Goal: Transaction & Acquisition: Purchase product/service

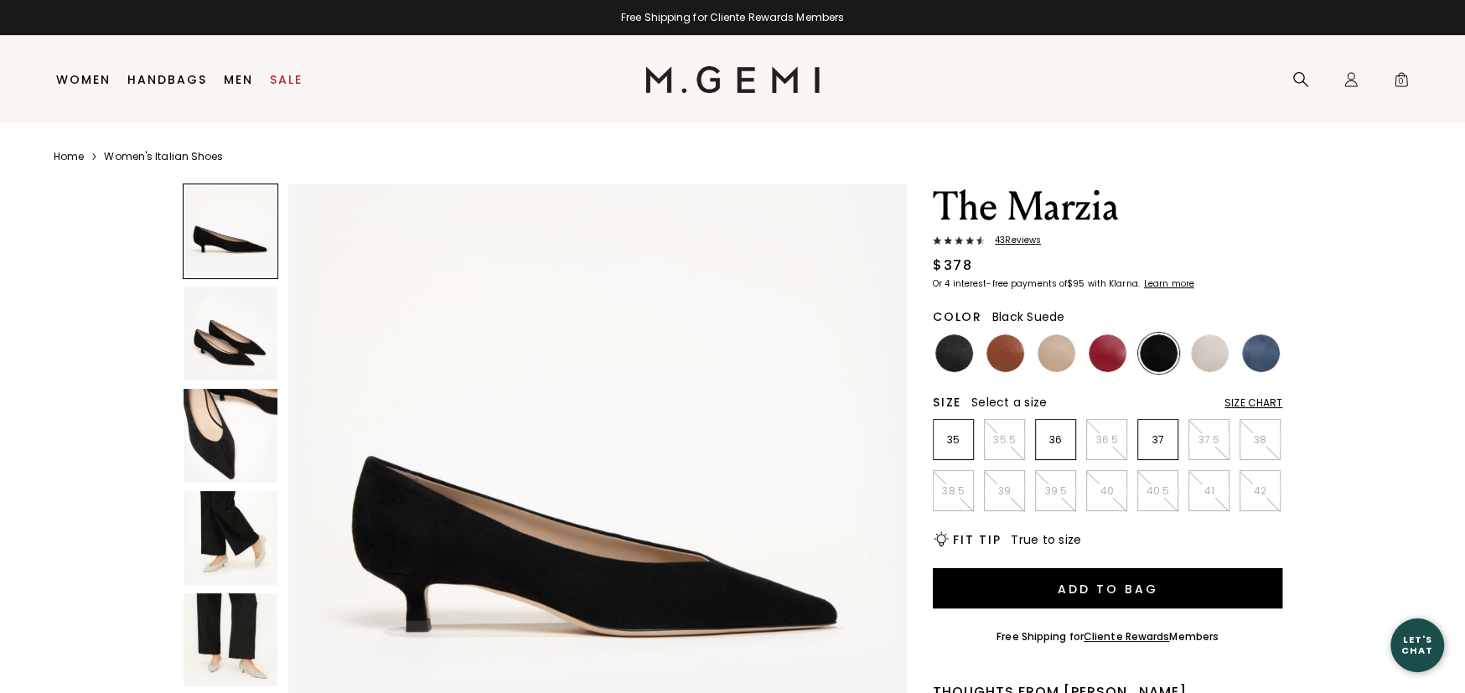
click at [1294, 83] on icon at bounding box center [1301, 79] width 17 height 17
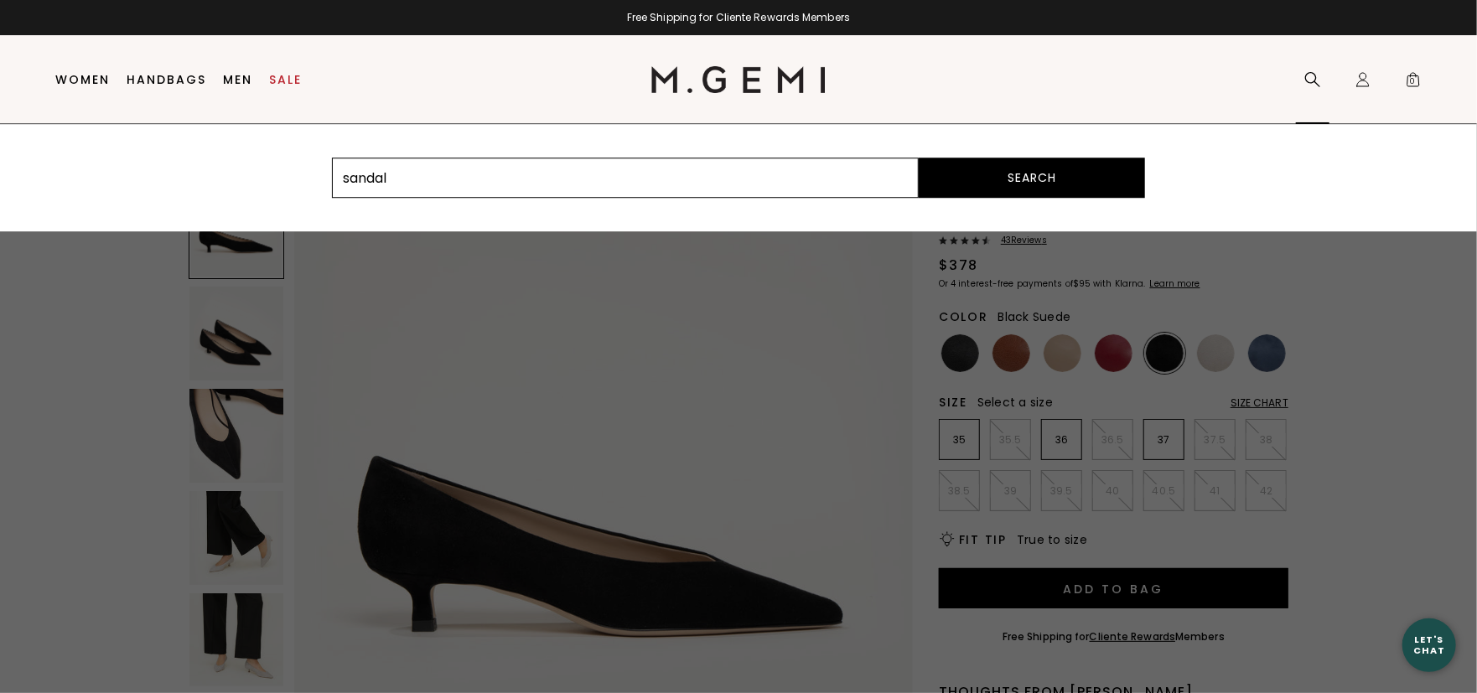
type input "sandal"
click at [919, 158] on button "Search" at bounding box center [1032, 178] width 226 height 40
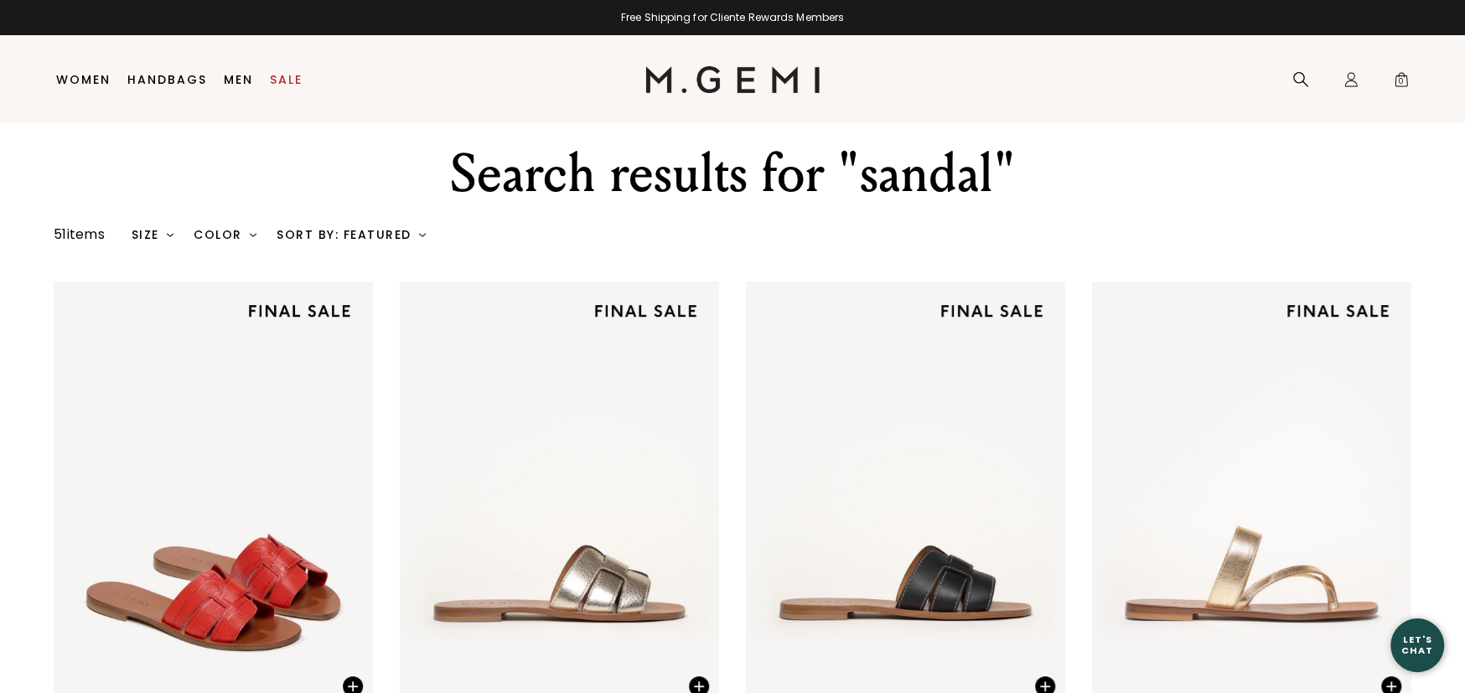
click at [236, 235] on div "Color" at bounding box center [225, 234] width 63 height 13
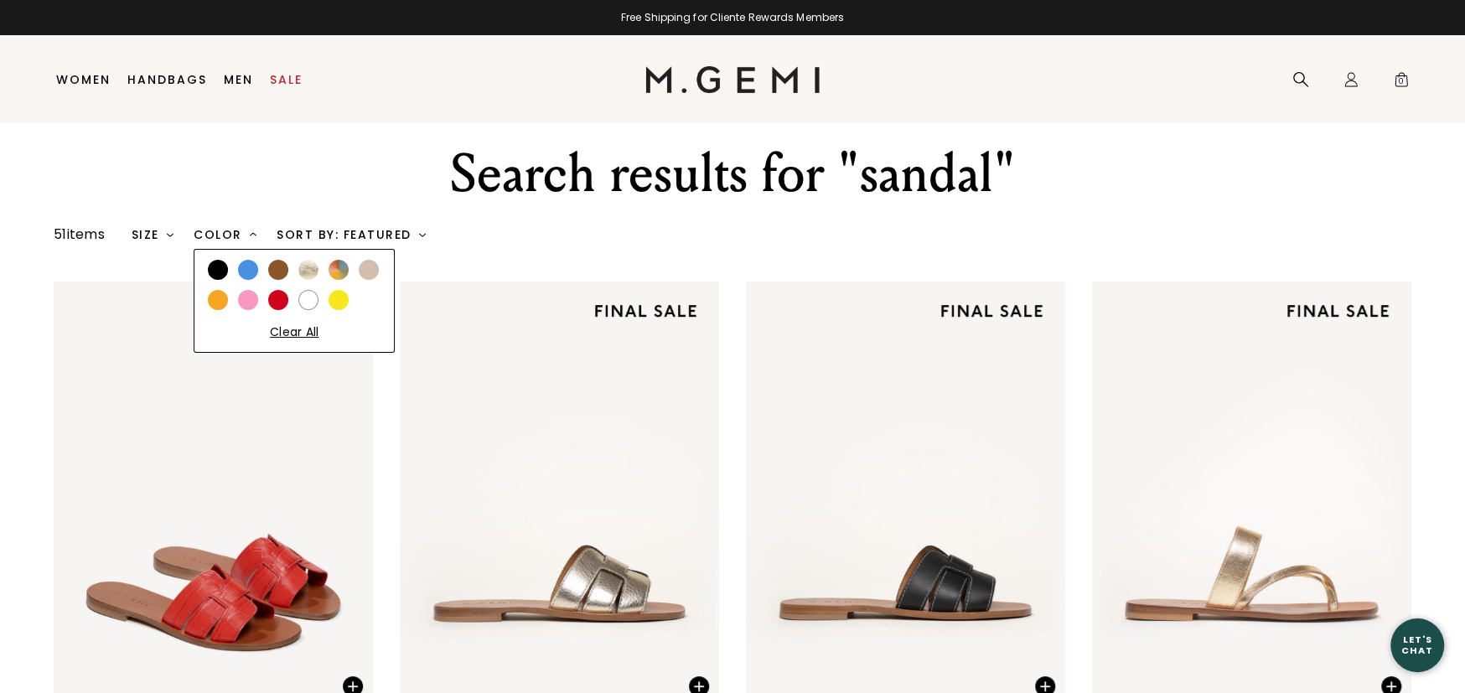
click at [315, 267] on img at bounding box center [308, 270] width 20 height 20
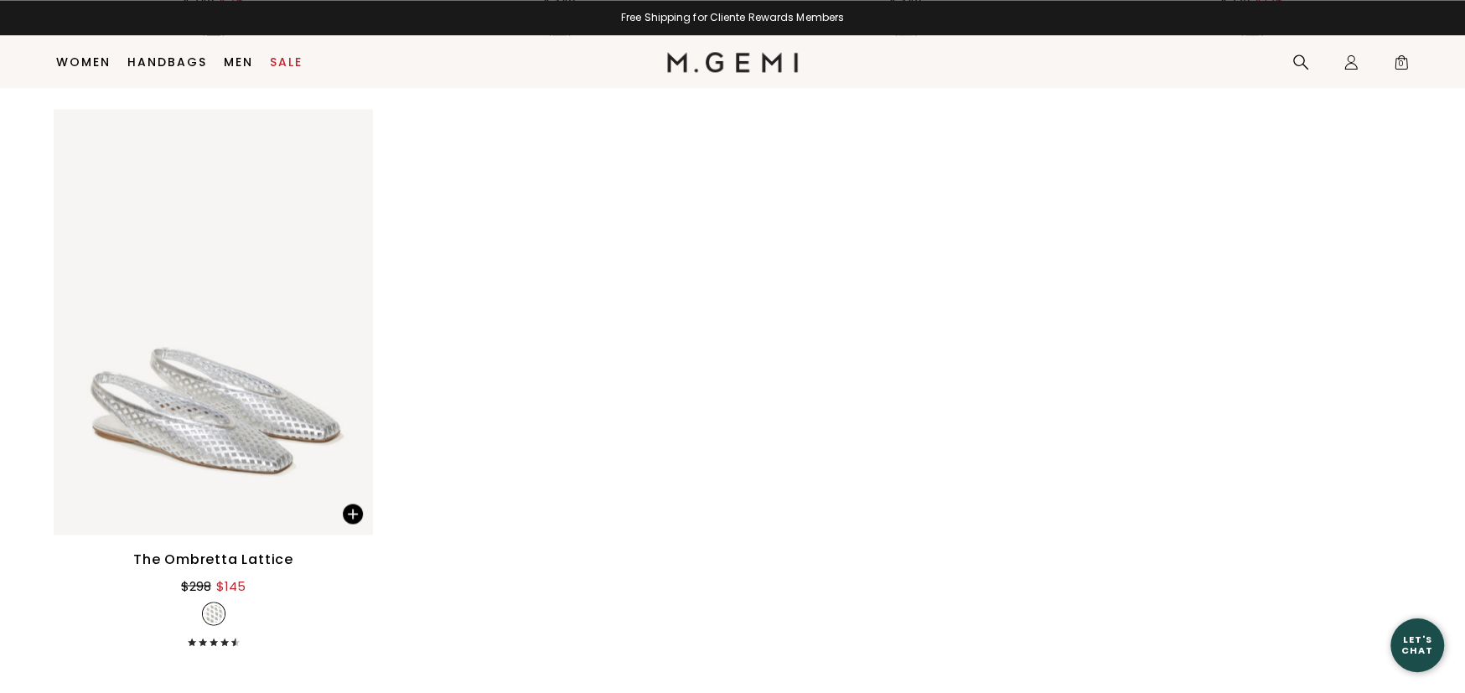
scroll to position [2060, 0]
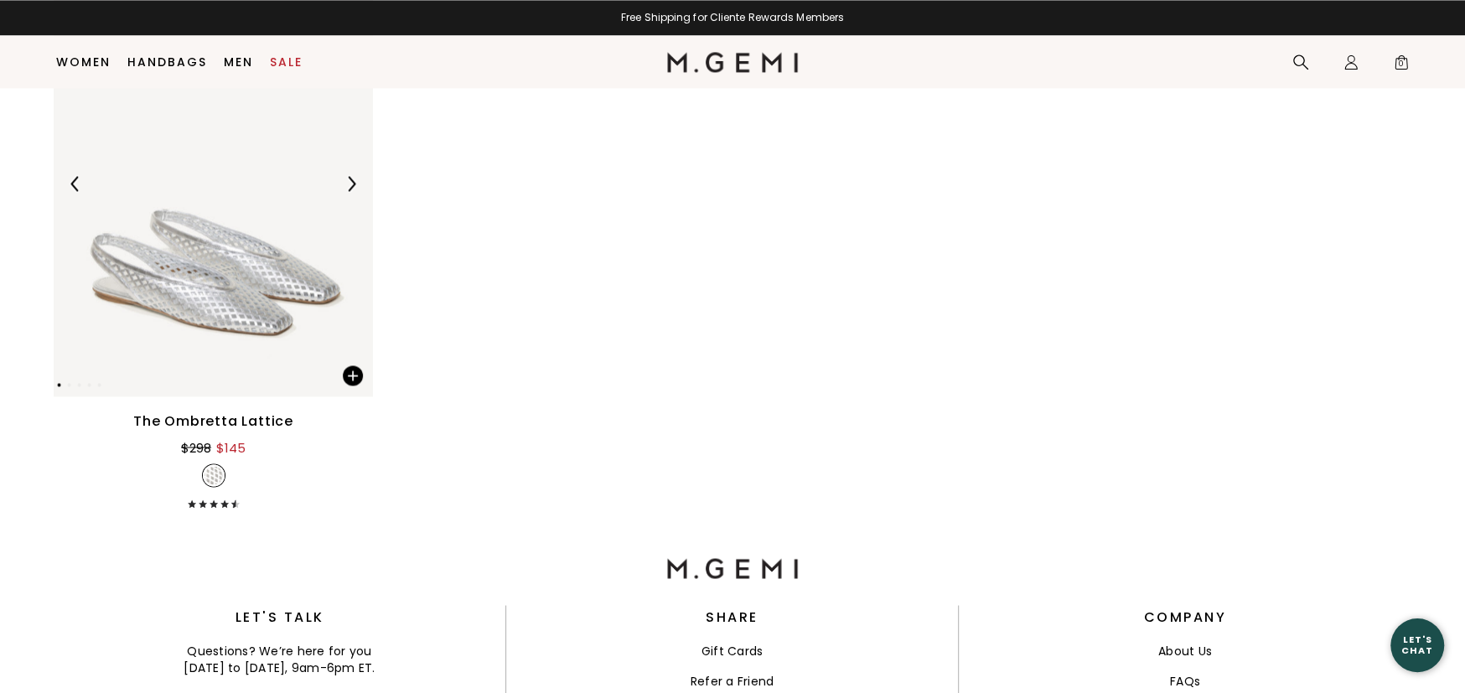
click at [241, 314] on img at bounding box center [213, 184] width 319 height 426
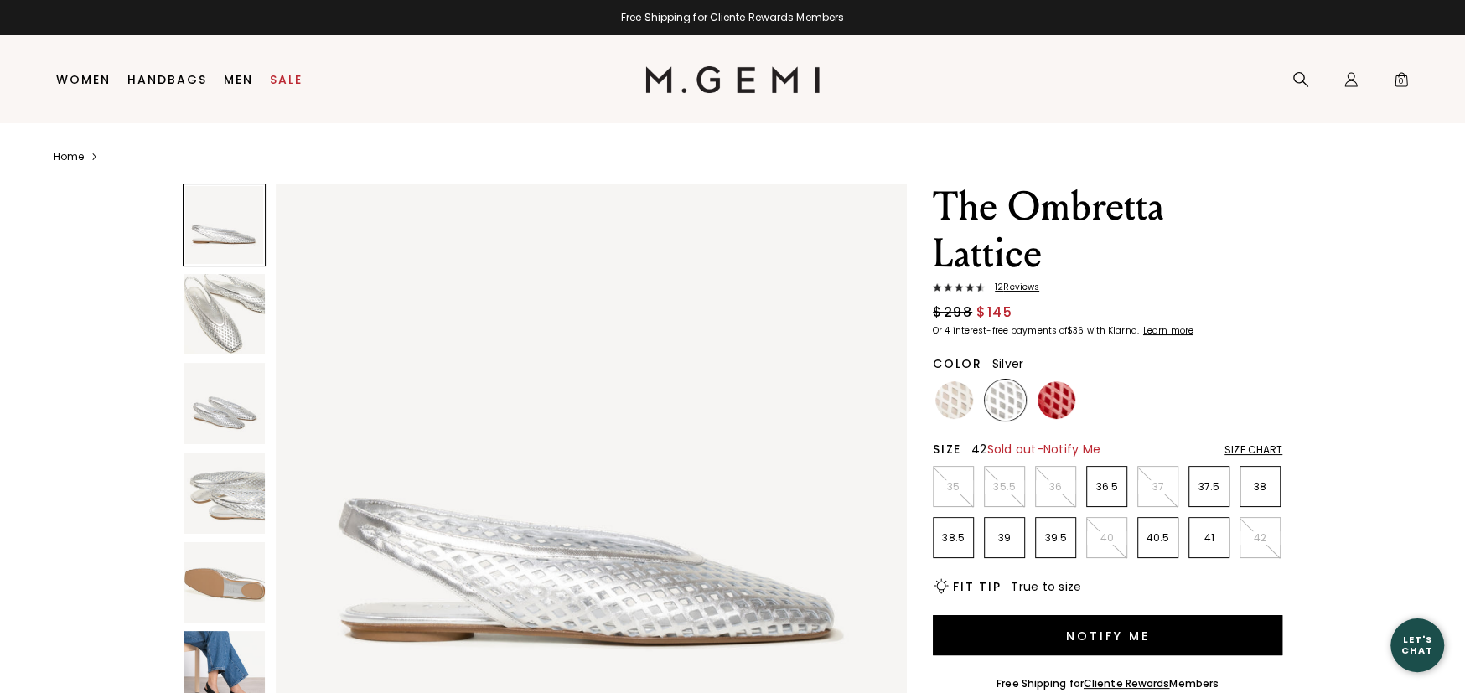
click at [1264, 545] on li "42" at bounding box center [1260, 537] width 41 height 41
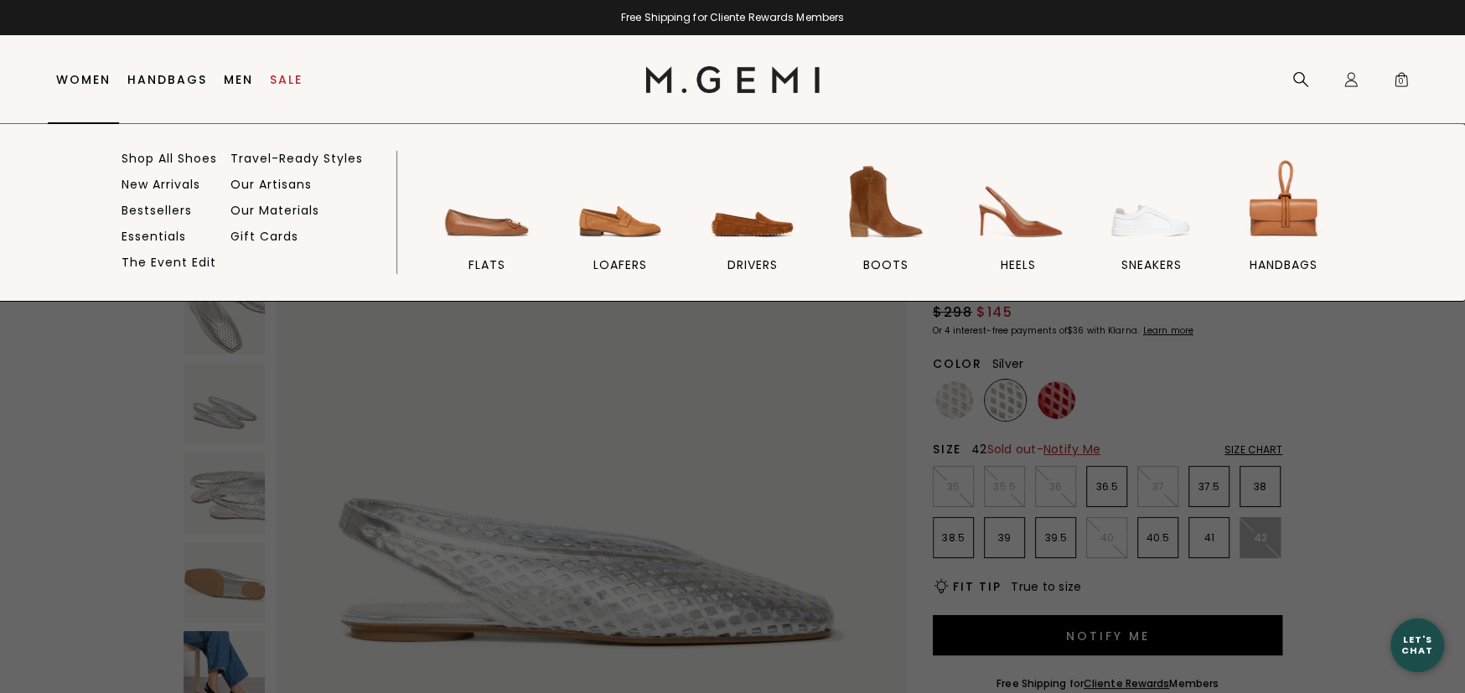
click at [73, 75] on link "Women" at bounding box center [83, 79] width 54 height 13
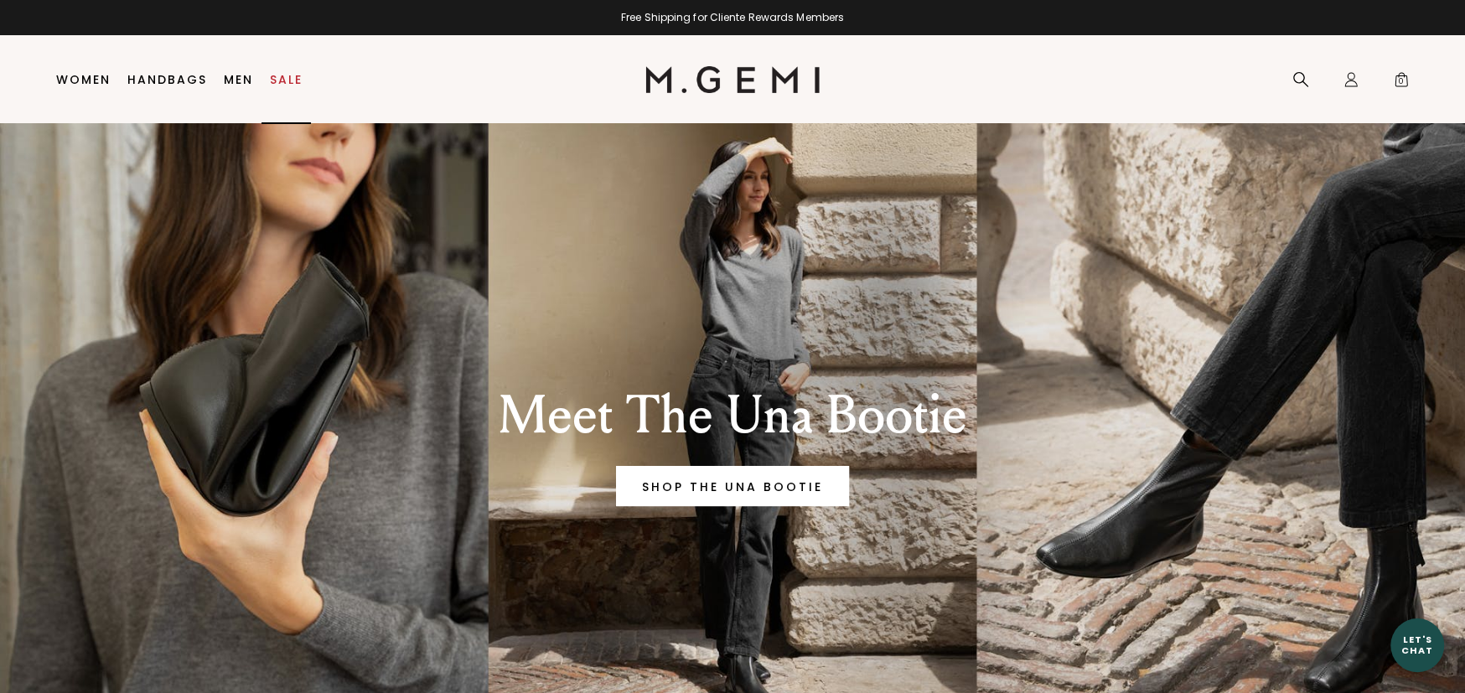
click at [281, 75] on link "Sale" at bounding box center [286, 79] width 33 height 13
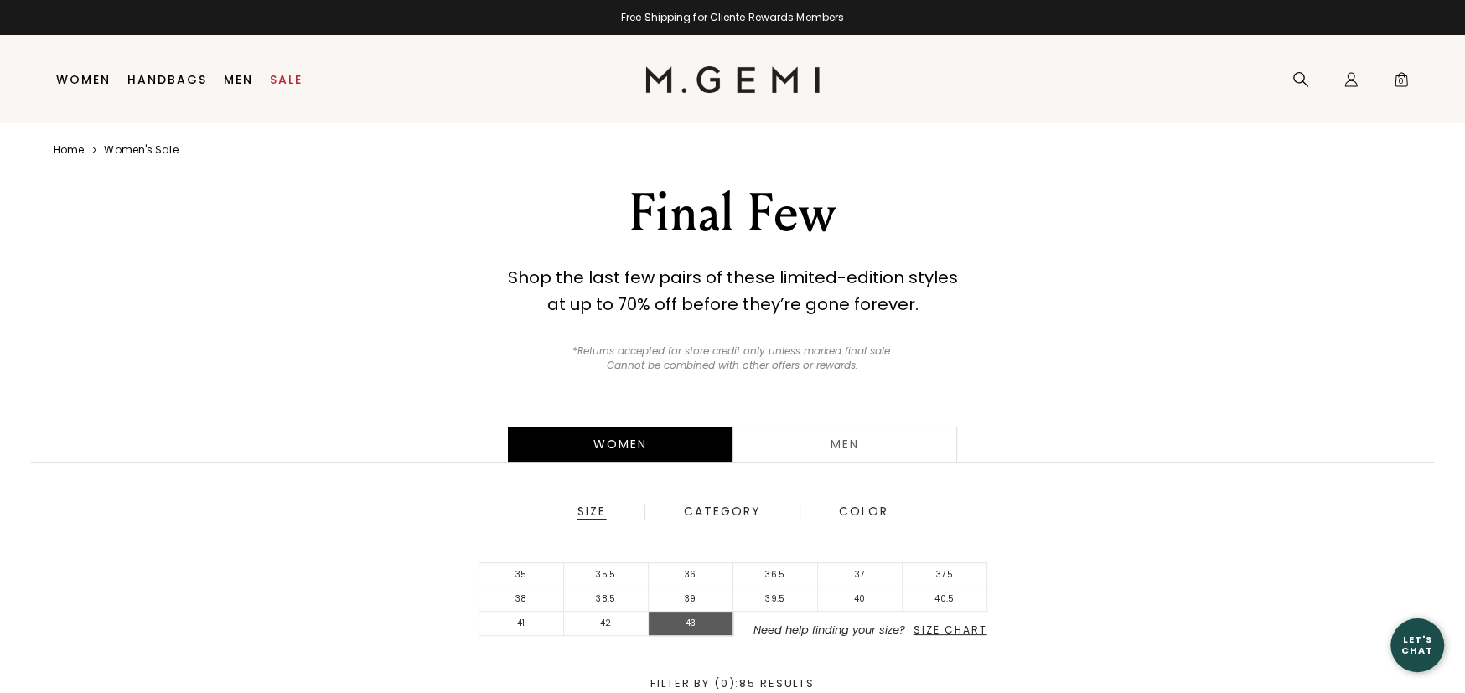
click at [711, 624] on li "43" at bounding box center [691, 624] width 85 height 24
drag, startPoint x: 624, startPoint y: 621, endPoint x: 638, endPoint y: 621, distance: 14.2
click at [624, 622] on li "42" at bounding box center [606, 624] width 85 height 24
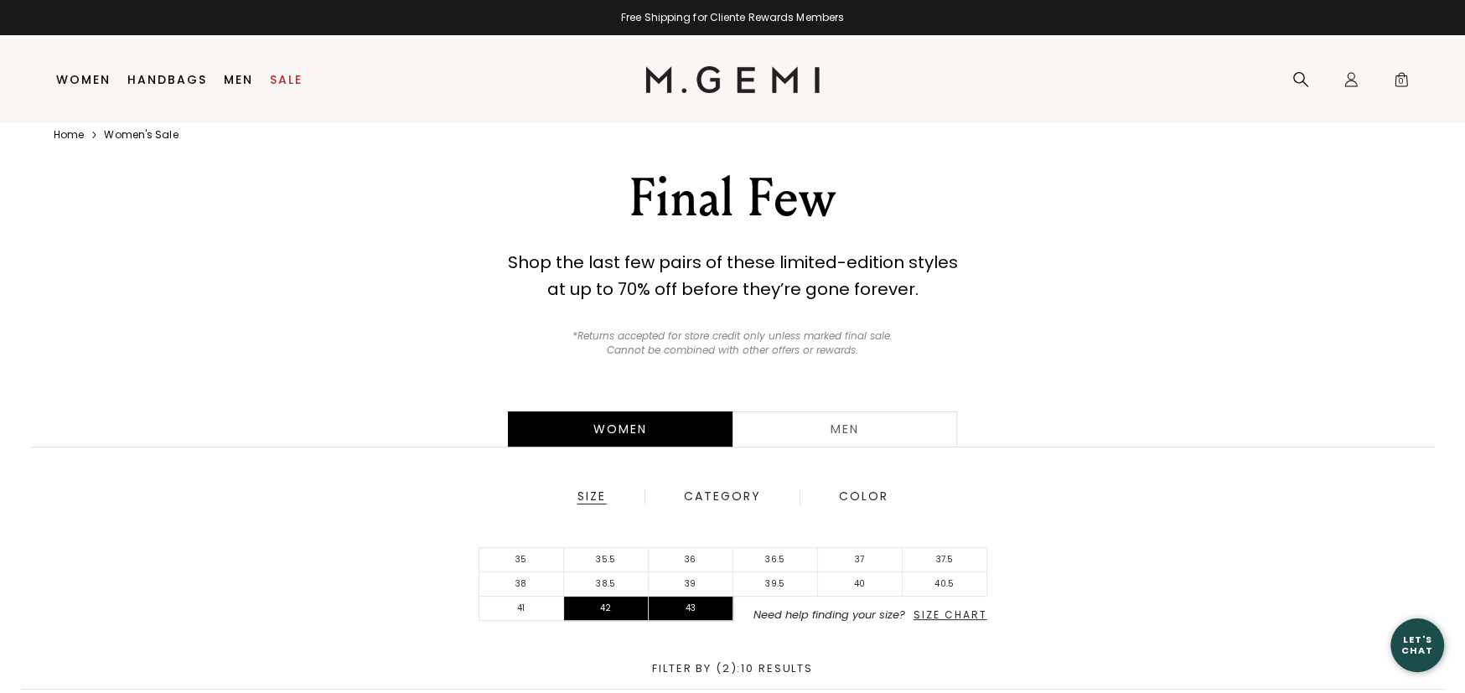
scroll to position [35, 0]
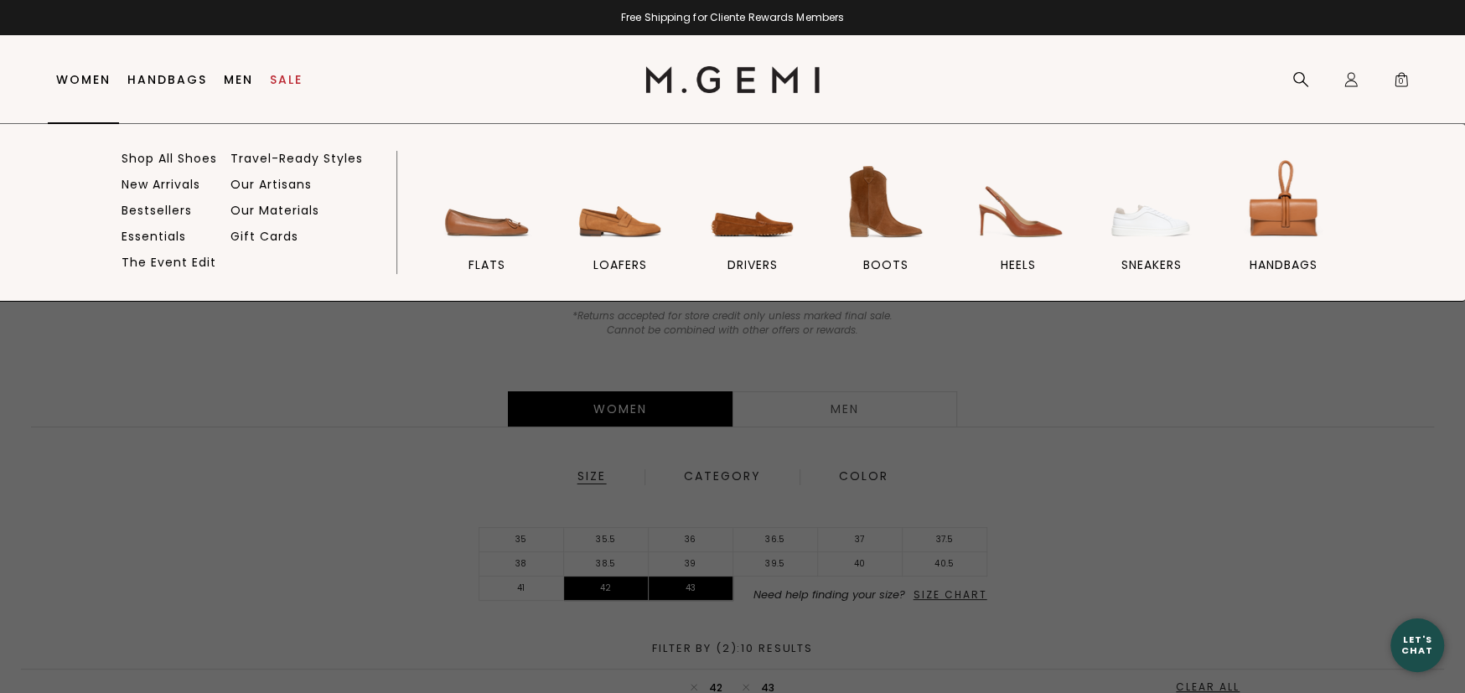
click at [92, 80] on link "Women" at bounding box center [83, 79] width 54 height 13
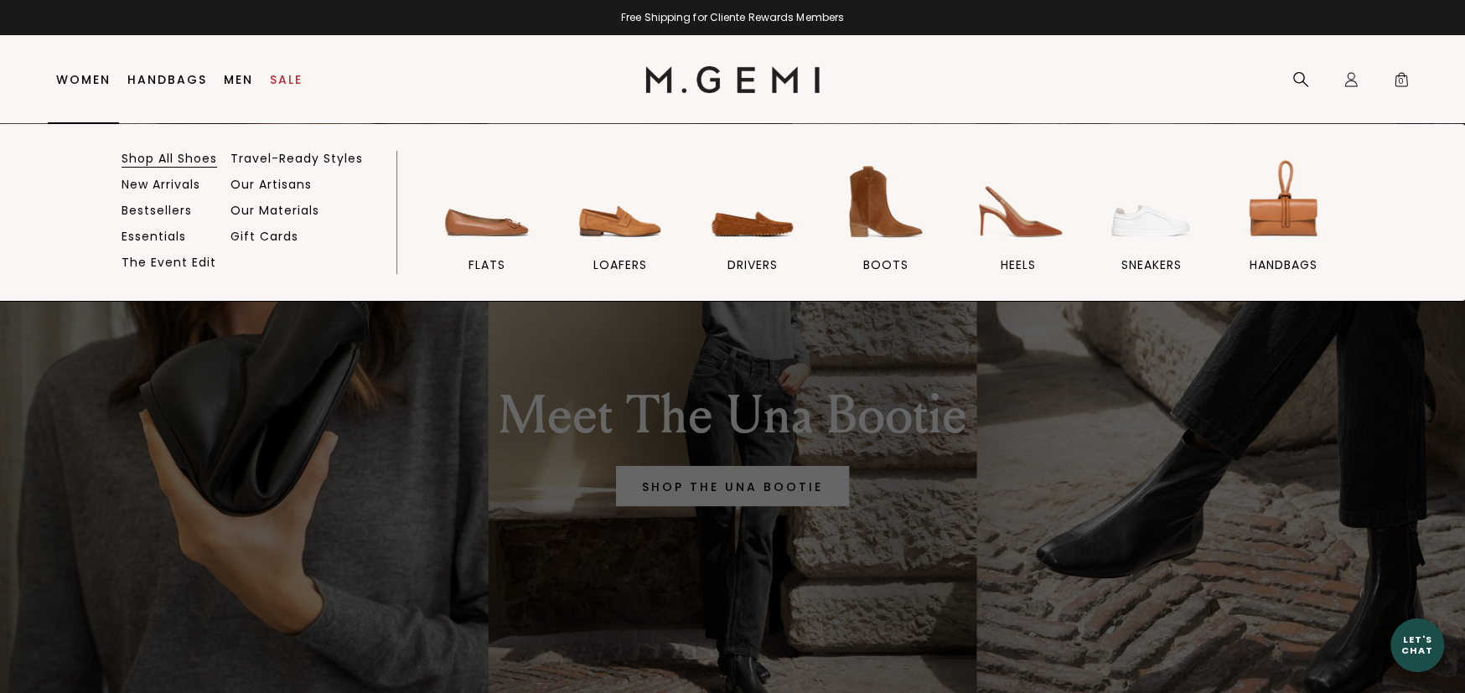
click at [192, 161] on link "Shop All Shoes" at bounding box center [170, 158] width 96 height 15
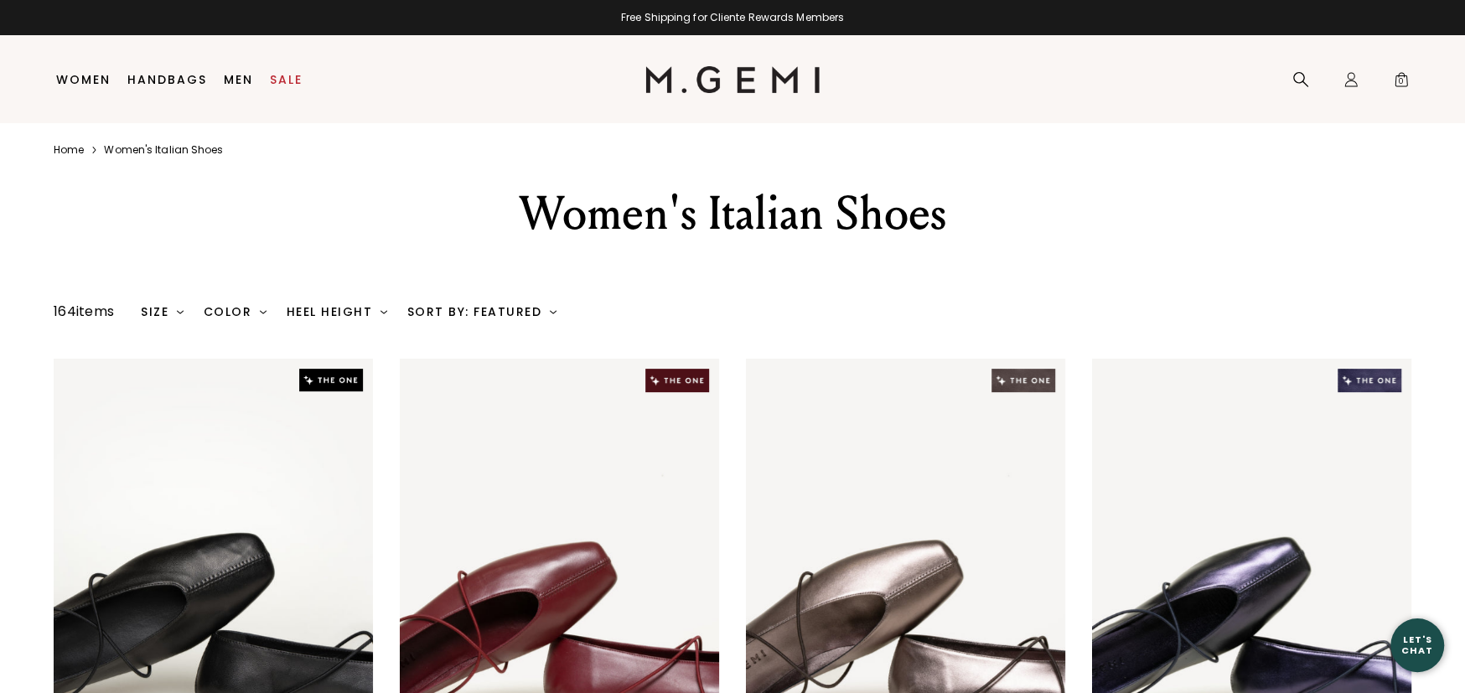
click at [174, 308] on div "Size" at bounding box center [162, 311] width 43 height 13
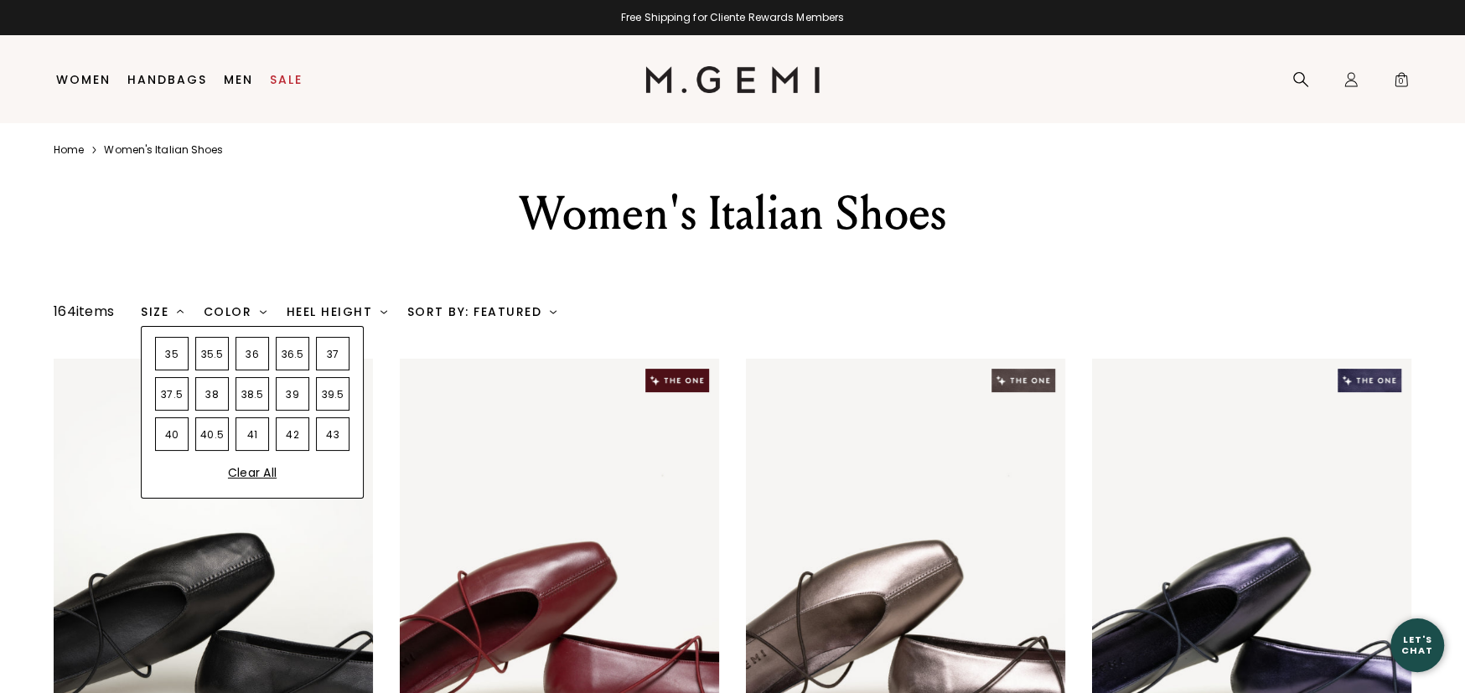
click at [331, 438] on div "43" at bounding box center [333, 434] width 34 height 34
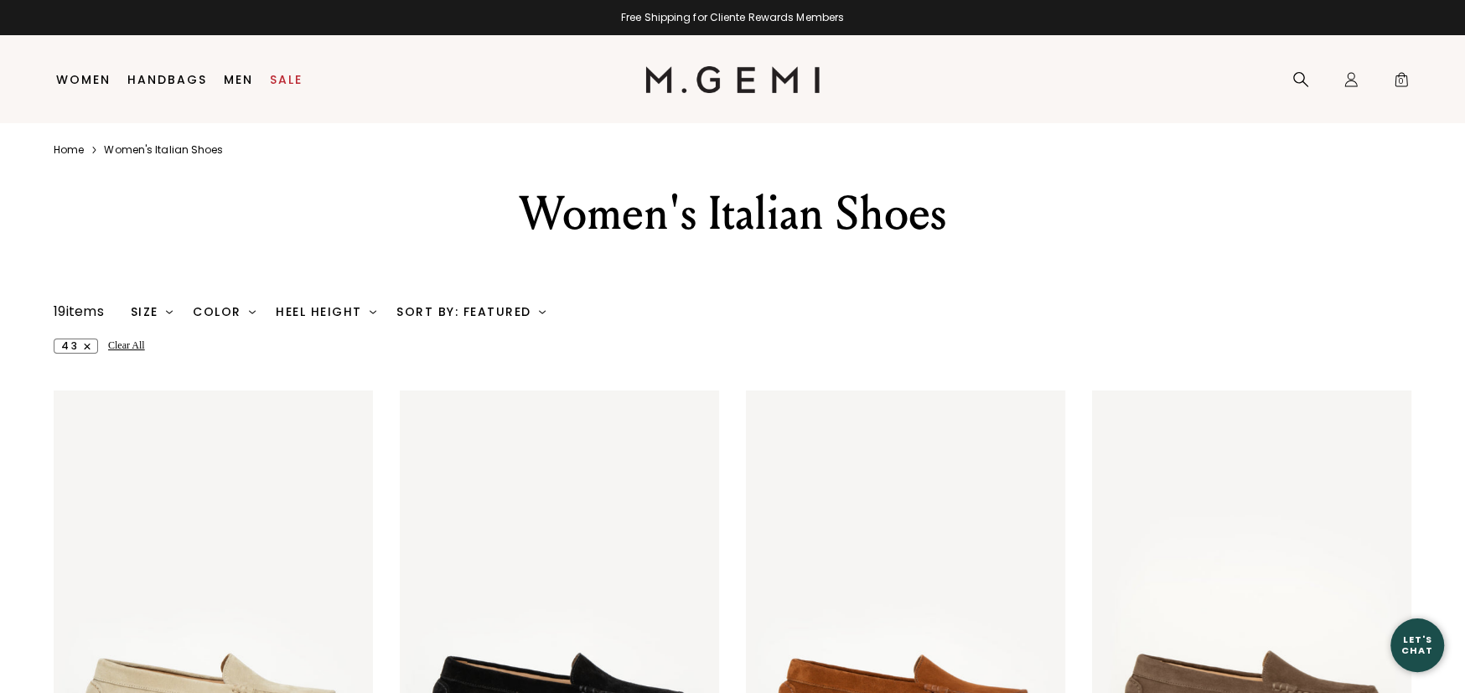
click at [624, 341] on div "43 Clear All" at bounding box center [733, 346] width 1358 height 15
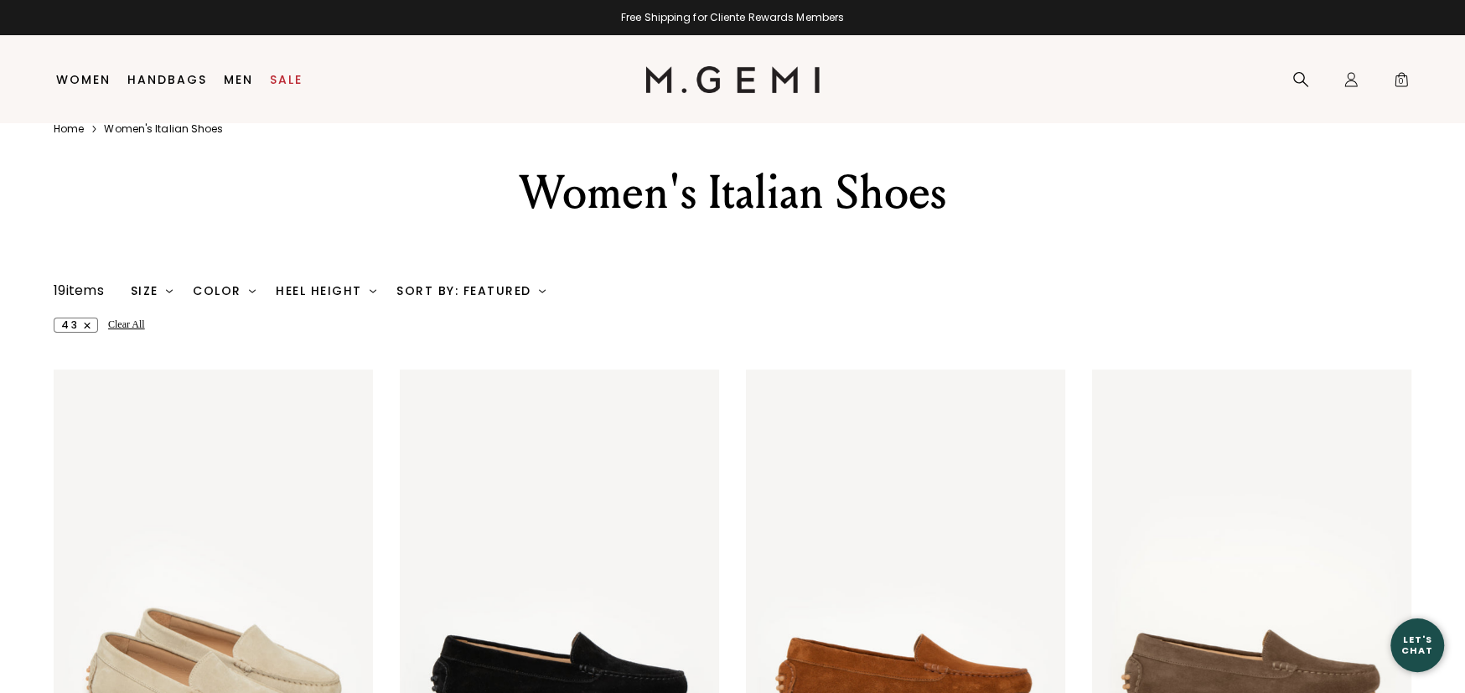
scroll to position [35, 0]
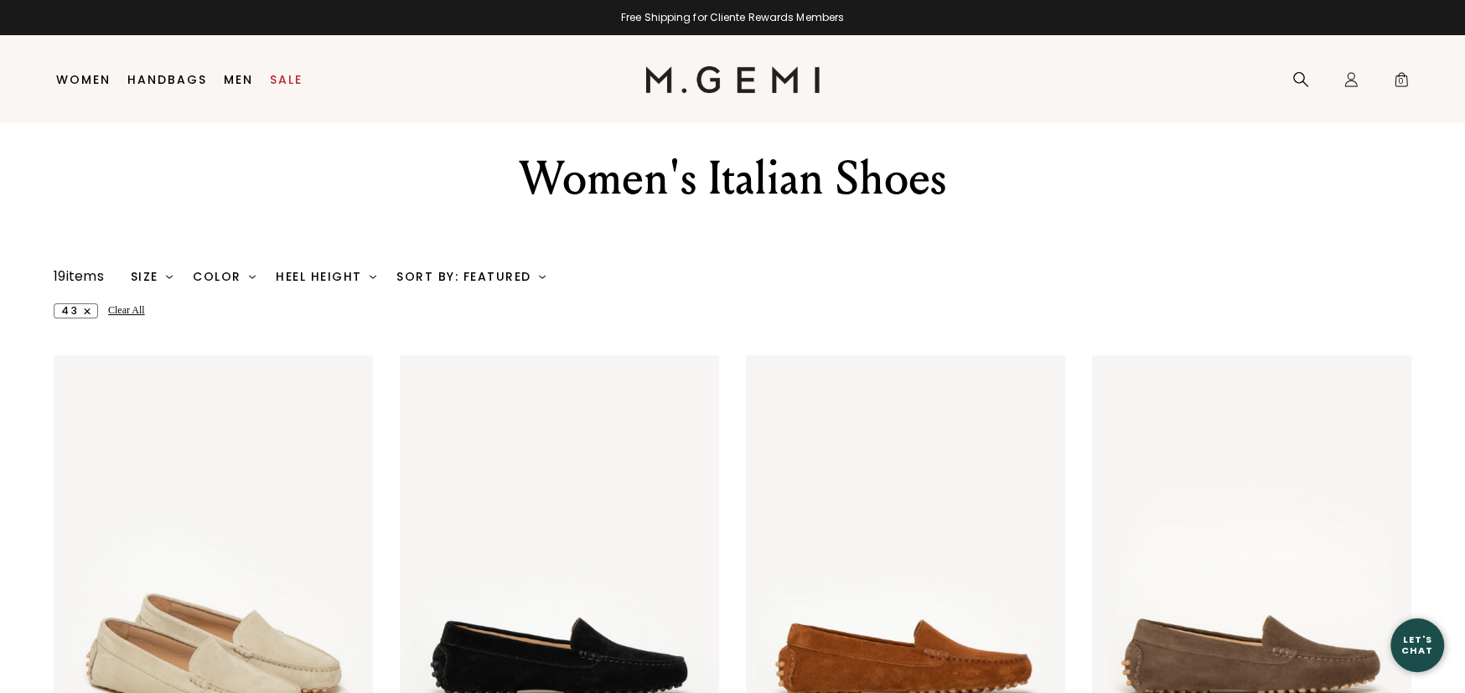
click at [152, 278] on div "Size" at bounding box center [152, 276] width 43 height 13
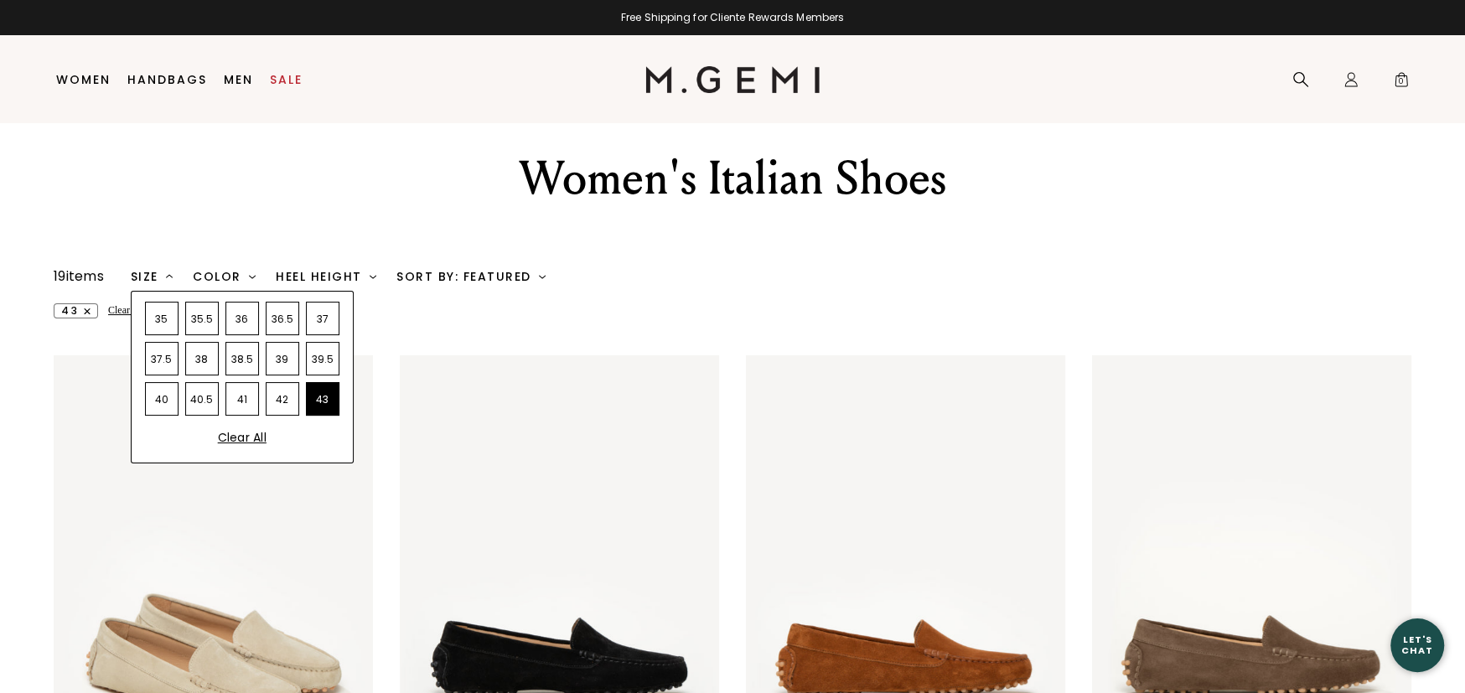
click at [280, 401] on div "42" at bounding box center [283, 399] width 34 height 34
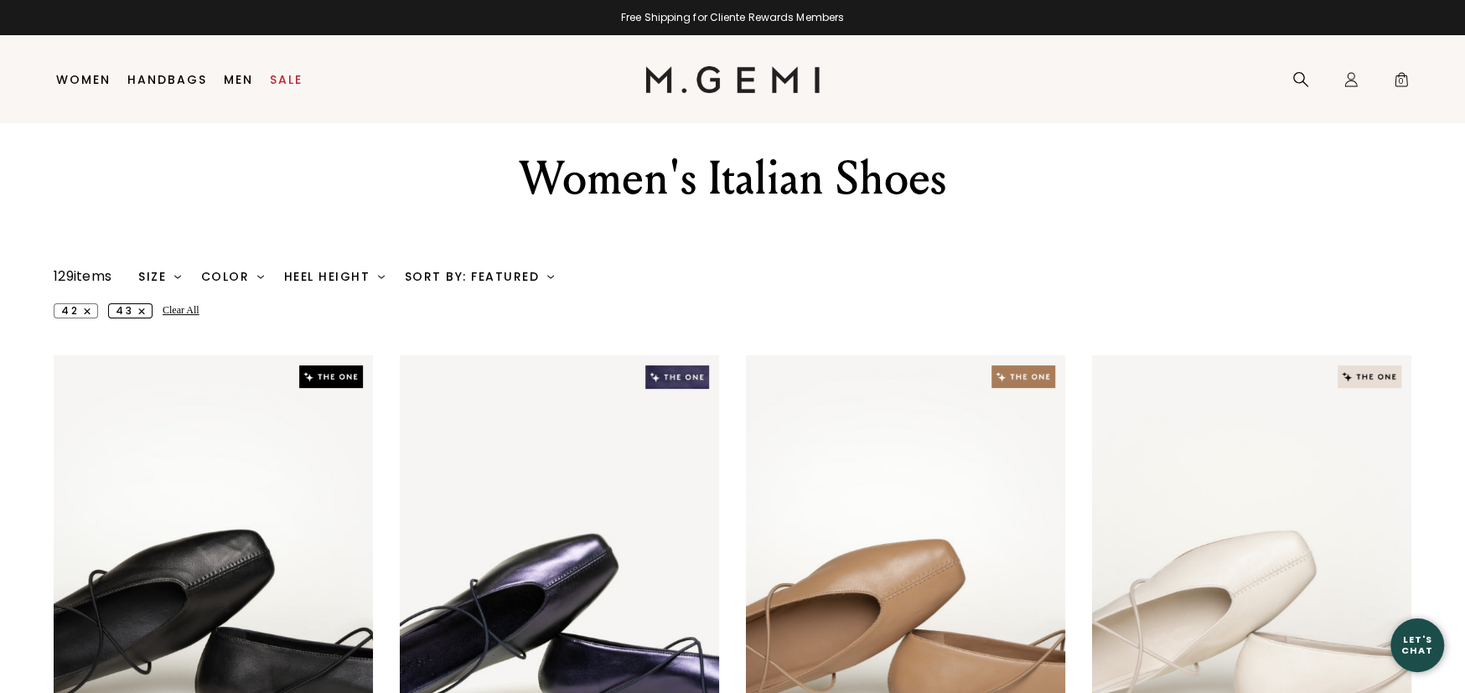
click at [140, 312] on line "button" at bounding box center [141, 311] width 5 height 5
click at [236, 273] on div "Color" at bounding box center [233, 276] width 63 height 13
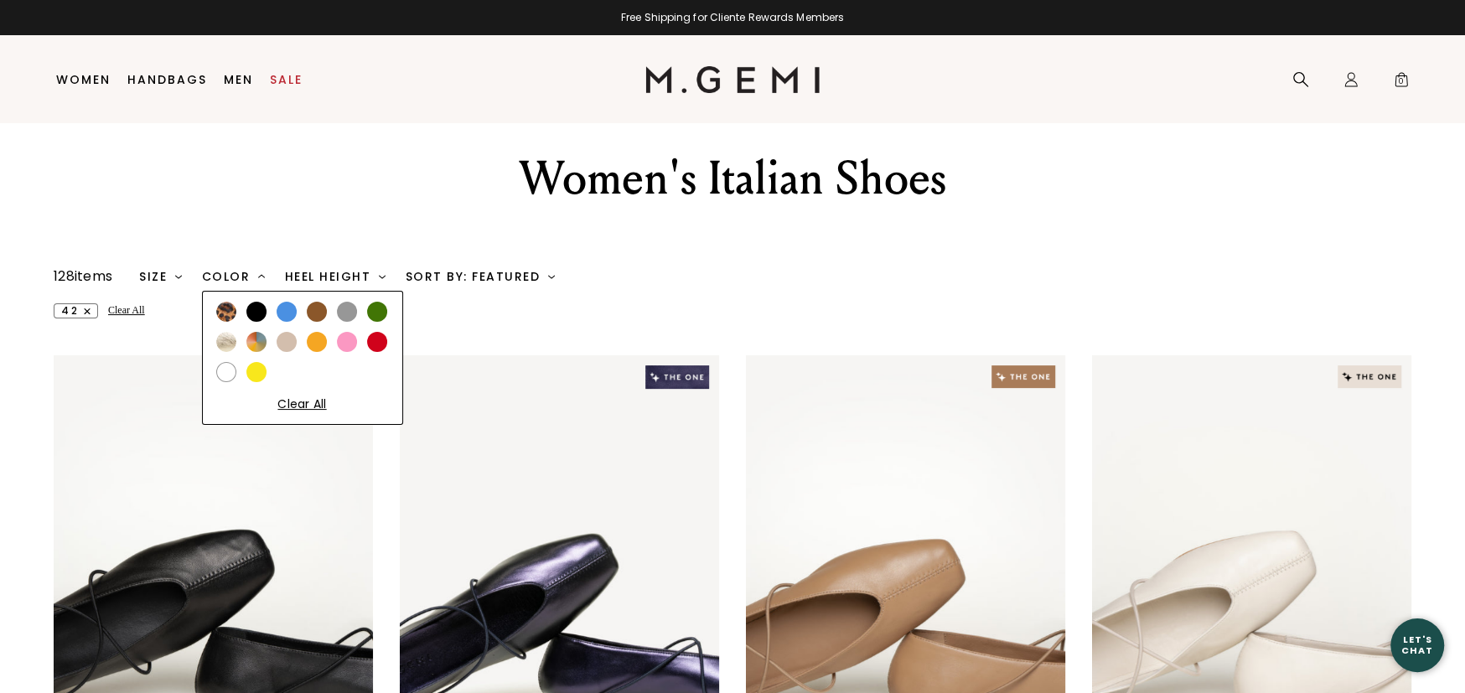
click at [233, 342] on img at bounding box center [226, 342] width 20 height 20
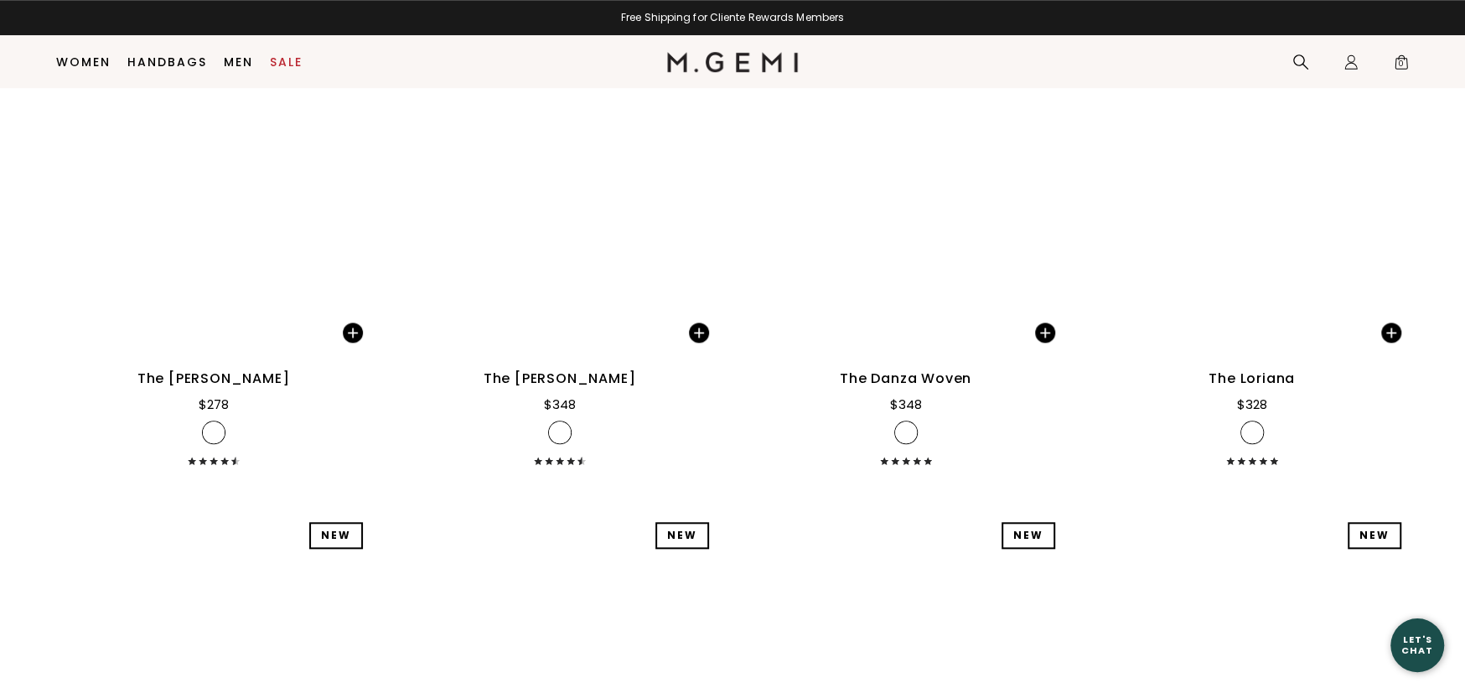
scroll to position [1006, 0]
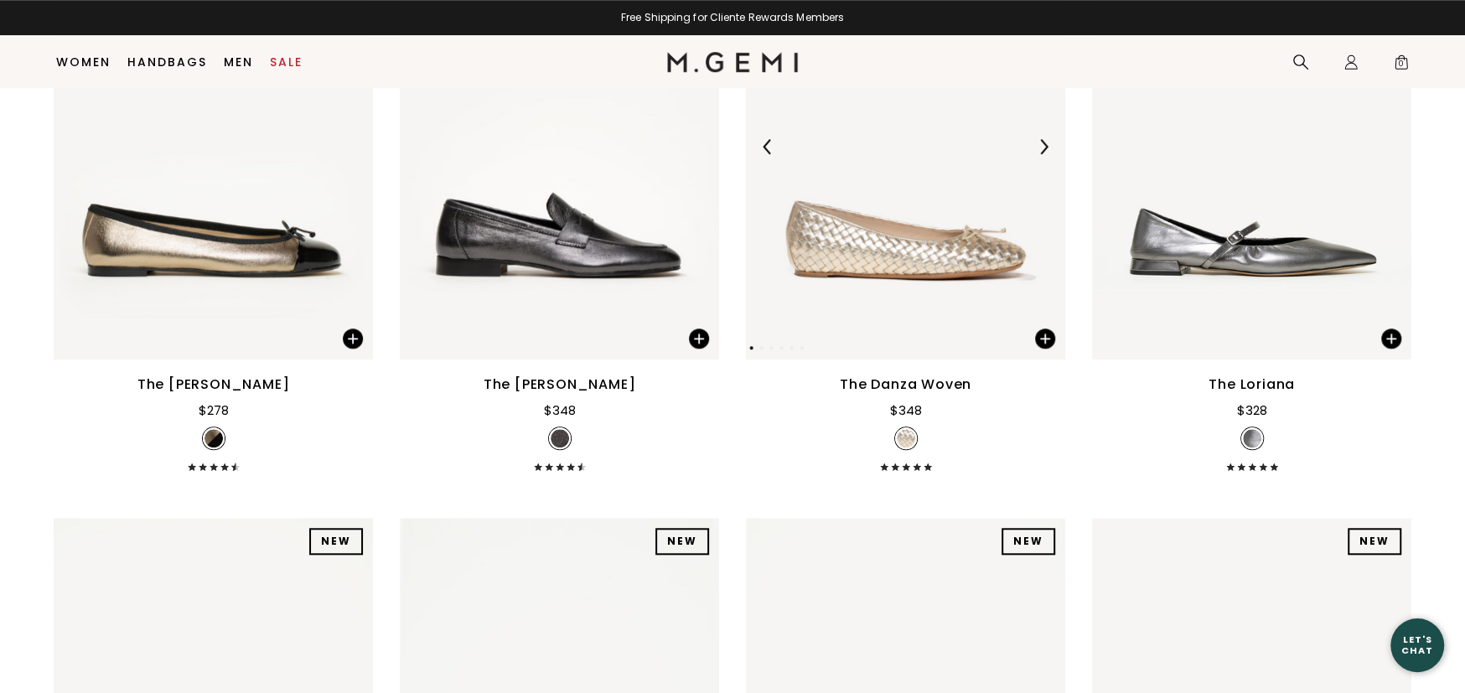
click at [914, 285] on img at bounding box center [905, 147] width 319 height 426
